Goal: Task Accomplishment & Management: Complete application form

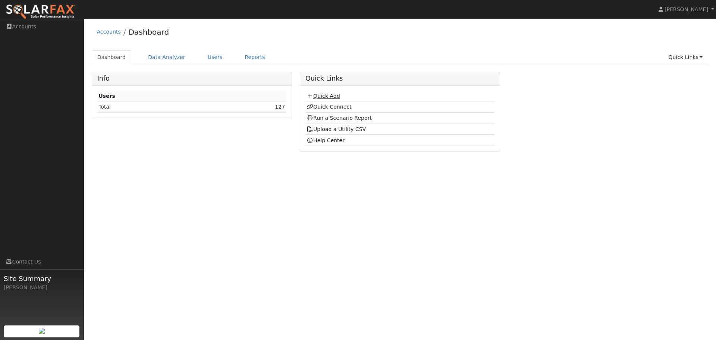
click at [324, 95] on link "Quick Add" at bounding box center [322, 96] width 33 height 6
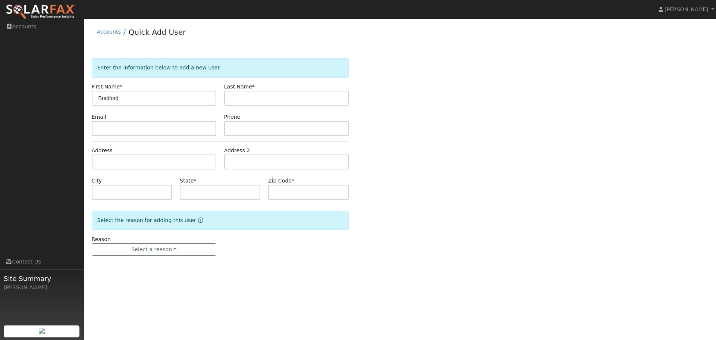
type input "Bradford"
type input "Chin"
click at [145, 130] on input "text" at bounding box center [154, 128] width 125 height 15
paste input "[EMAIL_ADDRESS][DOMAIN_NAME]"
type input "[EMAIL_ADDRESS][DOMAIN_NAME]"
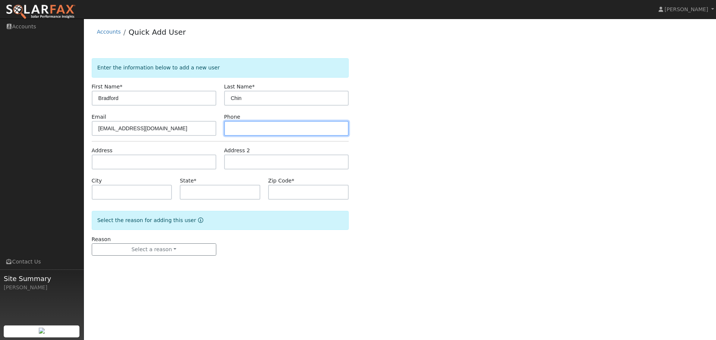
drag, startPoint x: 260, startPoint y: 131, endPoint x: 265, endPoint y: 129, distance: 4.8
click at [261, 131] on input "text" at bounding box center [286, 128] width 125 height 15
paste input "(415) 987-2974"
type input "(415) 987-2974"
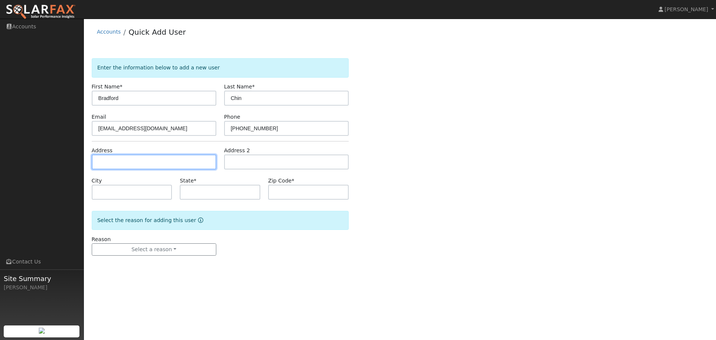
click at [127, 162] on input "text" at bounding box center [154, 161] width 125 height 15
click at [139, 161] on input "text" at bounding box center [154, 161] width 125 height 15
paste input "5015 Ivy leaf springs rd. San Ramon 94582"
type input "[STREET_ADDRESS]"
type input "San Ramon"
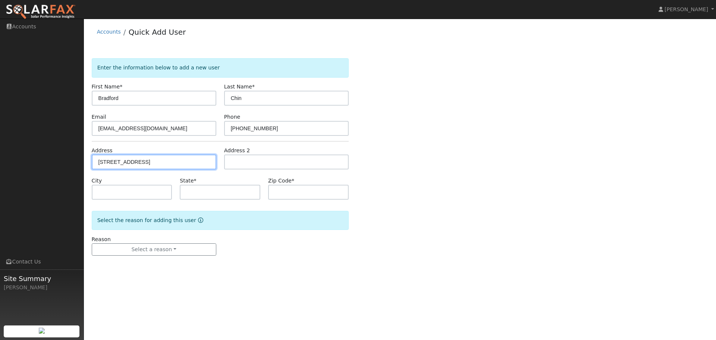
type input "CA"
type input "94582"
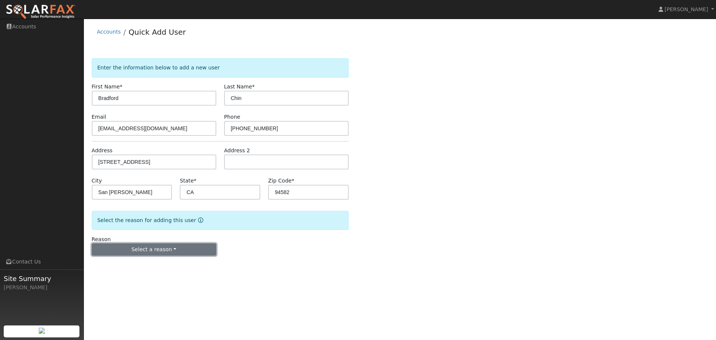
click at [164, 247] on button "Select a reason" at bounding box center [154, 249] width 125 height 13
click at [139, 277] on link "New customer adding solar" at bounding box center [133, 275] width 82 height 10
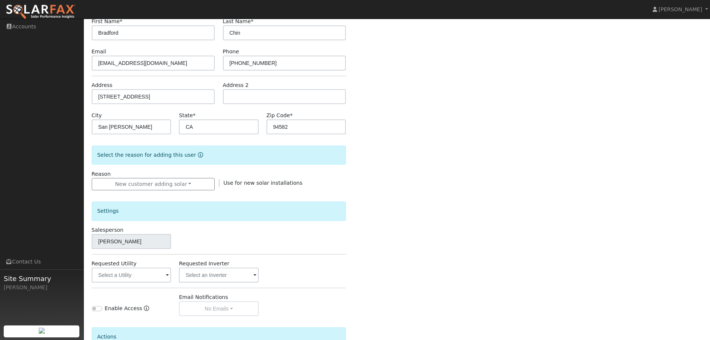
scroll to position [142, 0]
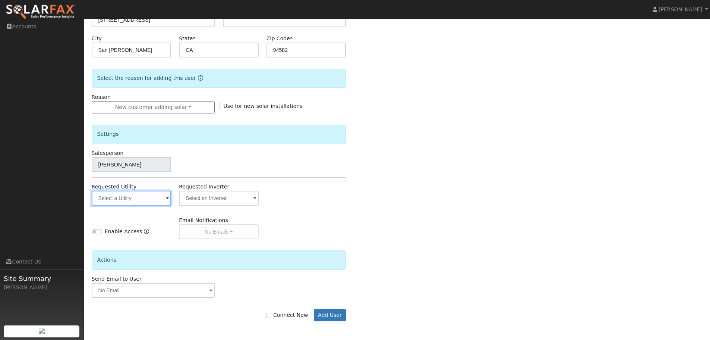
click at [164, 198] on input "text" at bounding box center [132, 198] width 80 height 15
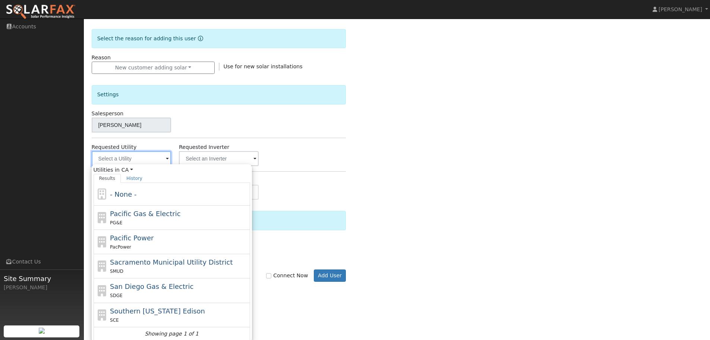
scroll to position [184, 0]
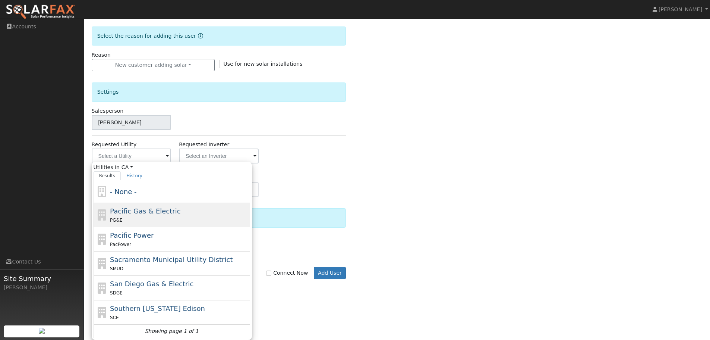
click at [178, 220] on div "PG&E" at bounding box center [179, 220] width 138 height 8
type input "Pacific Gas & Electric"
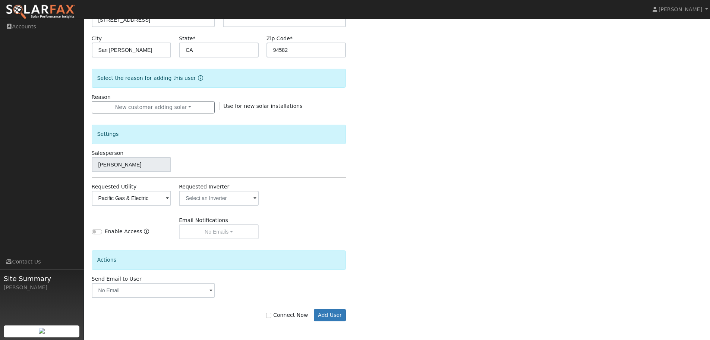
scroll to position [142, 0]
click at [235, 196] on input "text" at bounding box center [219, 198] width 80 height 15
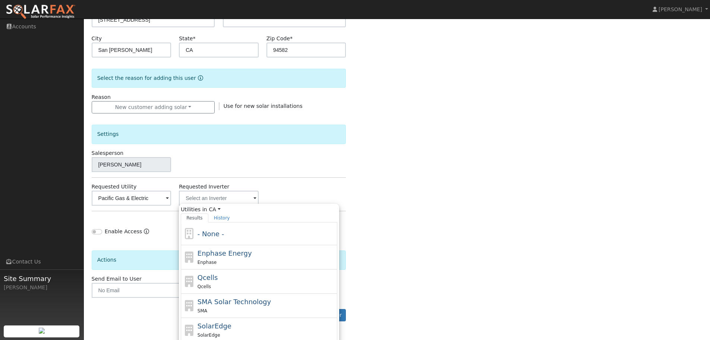
click at [346, 172] on div "Enter the information below to add a new user First Name * Bradford Last Name *…" at bounding box center [397, 126] width 611 height 420
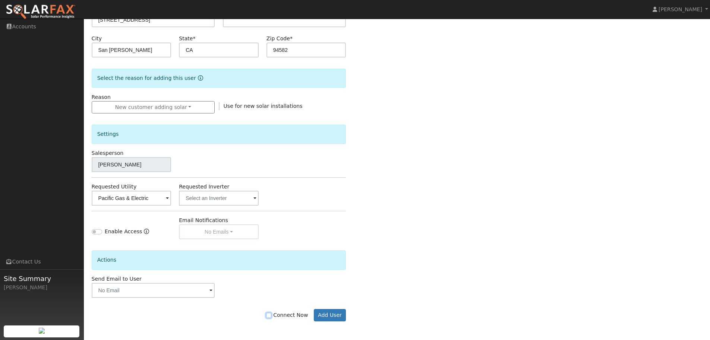
click at [271, 315] on input "Connect Now" at bounding box center [268, 314] width 5 height 5
checkbox input "true"
click at [336, 318] on button "Add User" at bounding box center [330, 315] width 32 height 13
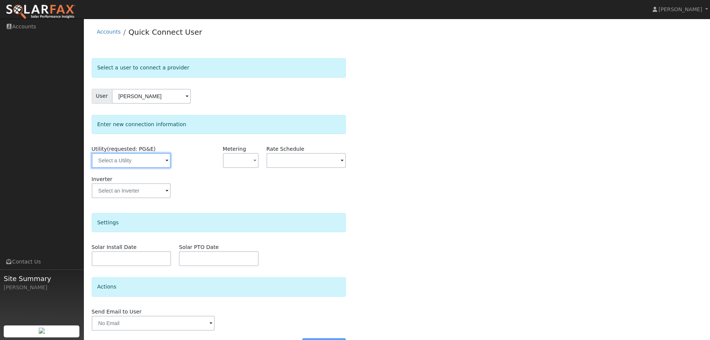
click at [149, 154] on input "text" at bounding box center [131, 160] width 79 height 15
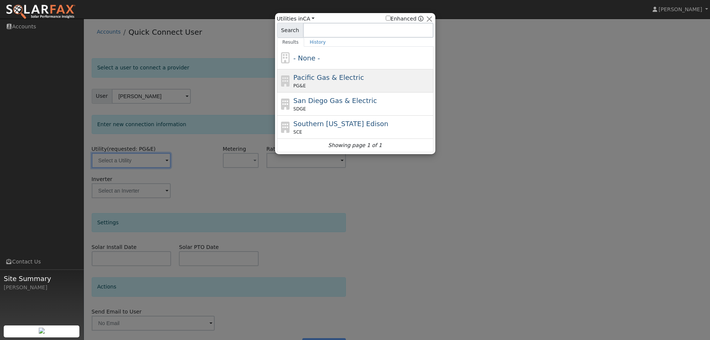
click at [311, 85] on div "PG&E" at bounding box center [362, 85] width 138 height 7
type input "PG&E"
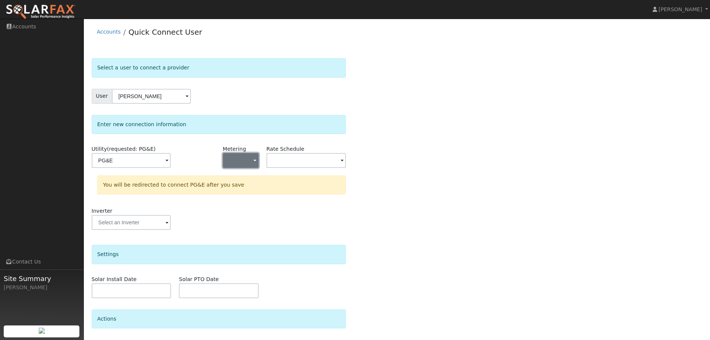
click at [243, 163] on button "button" at bounding box center [241, 160] width 36 height 15
click at [236, 189] on link "NEM" at bounding box center [249, 187] width 52 height 10
click at [333, 160] on input "text" at bounding box center [307, 160] width 80 height 15
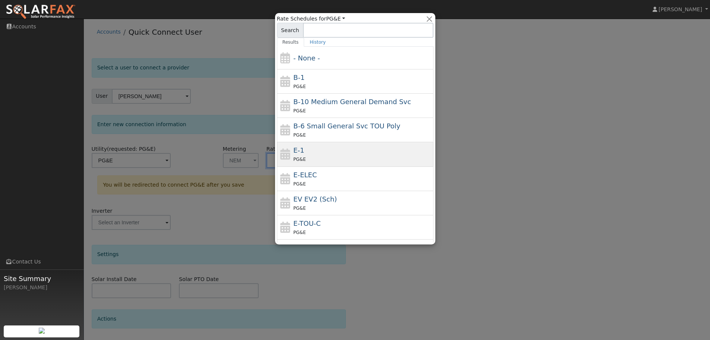
click at [350, 150] on div "E-1 PG&E" at bounding box center [362, 154] width 138 height 18
type input "E-1"
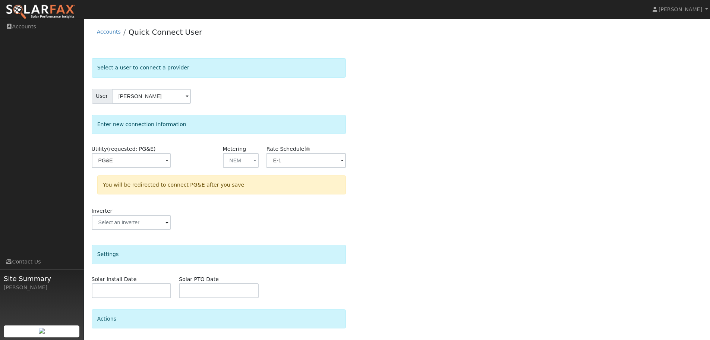
click at [389, 150] on div "Select a user to connect a provider User Bradford Chin Account Default Account …" at bounding box center [397, 223] width 611 height 331
click at [153, 223] on input "text" at bounding box center [131, 222] width 79 height 15
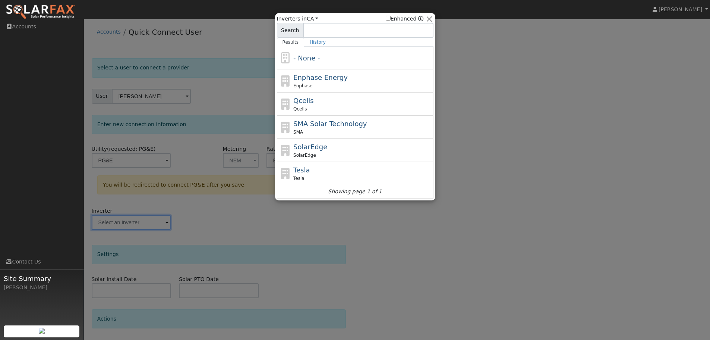
click at [522, 63] on div at bounding box center [355, 170] width 710 height 340
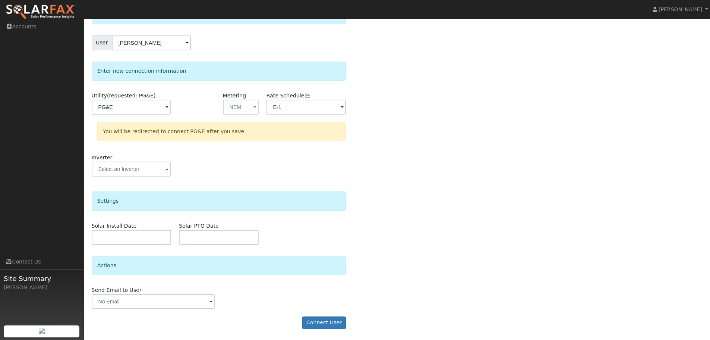
scroll to position [54, 0]
click at [317, 322] on button "Connect User" at bounding box center [324, 322] width 44 height 13
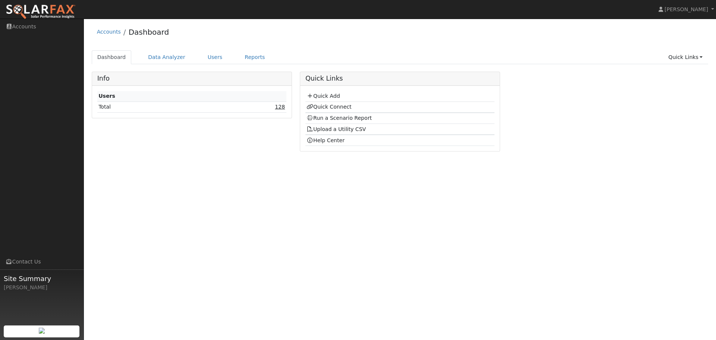
click at [282, 105] on link "128" at bounding box center [280, 107] width 10 height 6
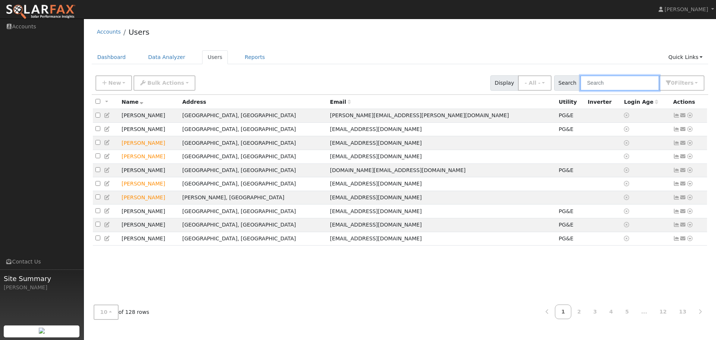
click at [613, 85] on input "text" at bounding box center [619, 82] width 79 height 15
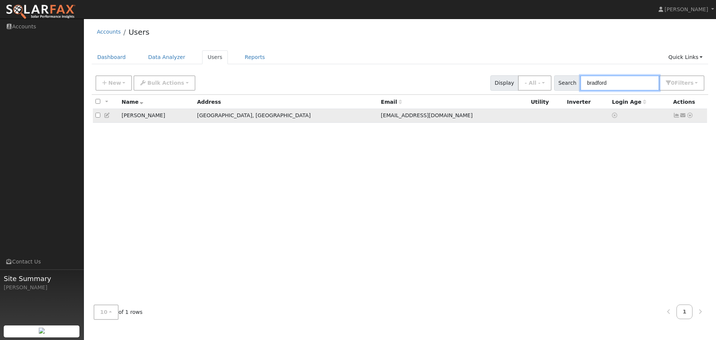
type input "bradford"
click at [691, 117] on icon at bounding box center [689, 115] width 7 height 5
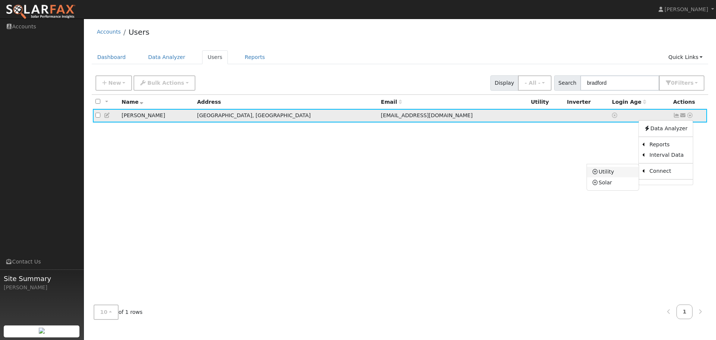
click at [614, 172] on link "Utility" at bounding box center [613, 172] width 52 height 10
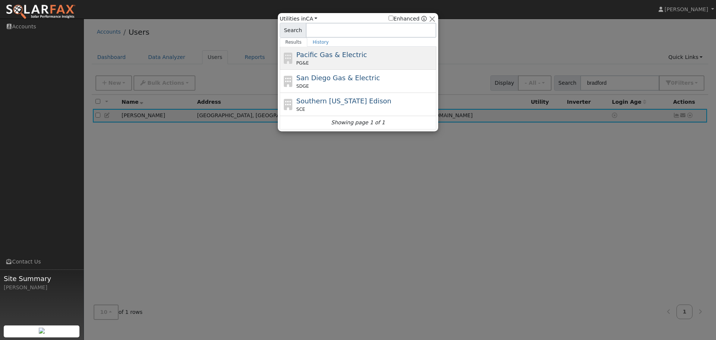
click at [339, 59] on span "Pacific Gas & Electric" at bounding box center [331, 55] width 70 height 8
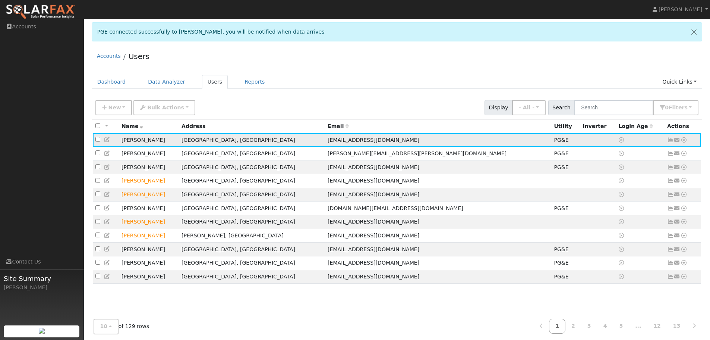
click at [685, 142] on icon at bounding box center [684, 139] width 7 height 5
click at [0, 0] on link "Scenario" at bounding box center [0, 0] width 0 height 0
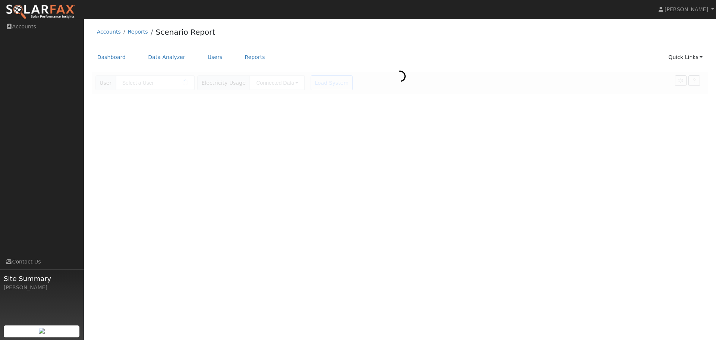
type input "[PERSON_NAME]"
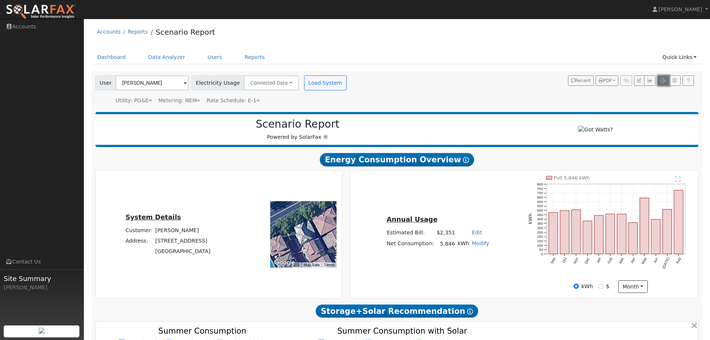
click at [663, 84] on button "button" at bounding box center [664, 80] width 12 height 10
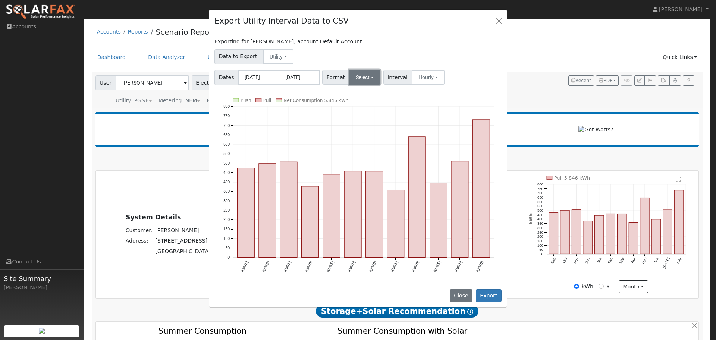
click at [369, 78] on button "Select" at bounding box center [365, 77] width 32 height 15
click at [376, 160] on link "OpenSolar" at bounding box center [373, 162] width 53 height 10
click at [492, 292] on button "Export" at bounding box center [489, 295] width 26 height 13
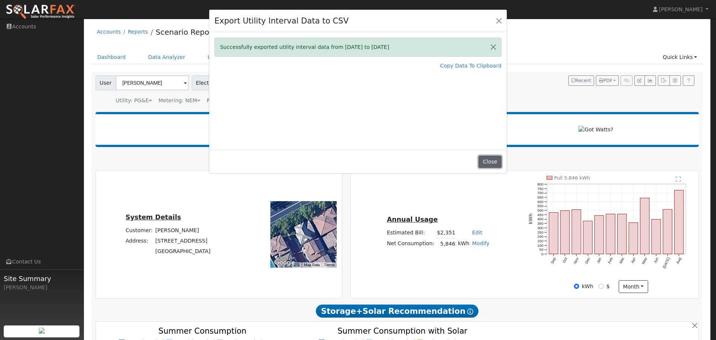
click at [488, 162] on button "Close" at bounding box center [489, 161] width 23 height 13
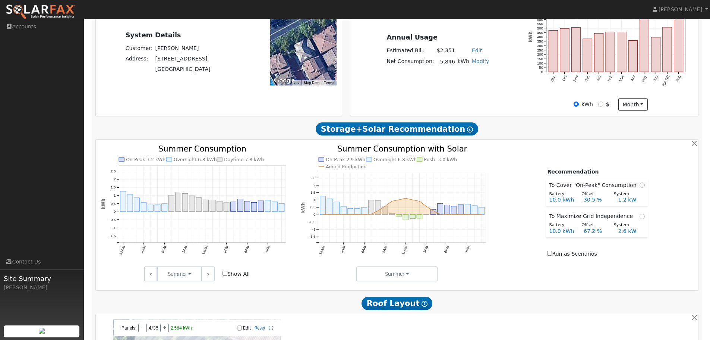
scroll to position [186, 0]
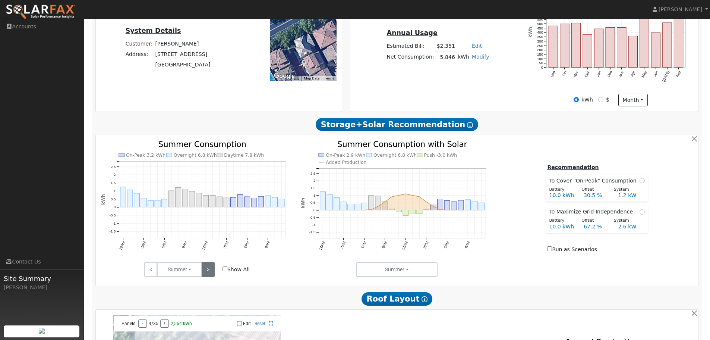
click at [209, 277] on link ">" at bounding box center [207, 269] width 13 height 15
